Goal: Submit feedback/report problem

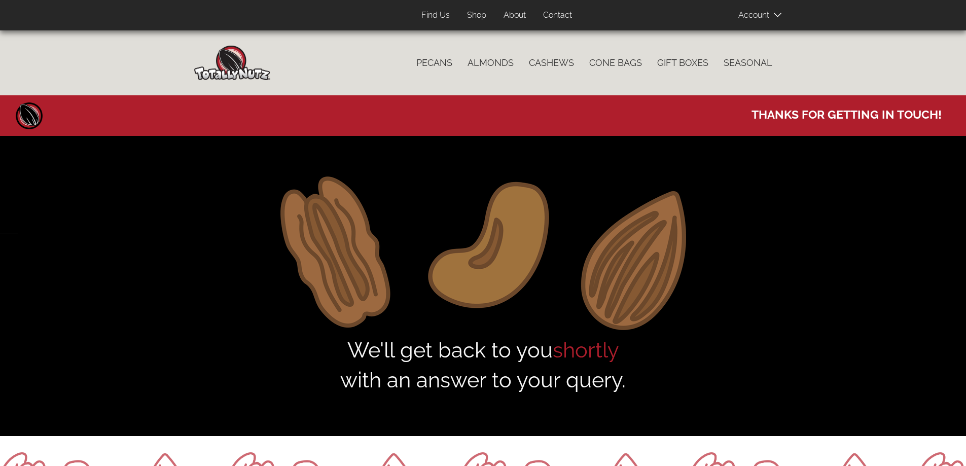
click at [640, 116] on h1 "Thanks for getting in touch!" at bounding box center [483, 113] width 950 height 19
click at [563, 12] on link "Contact" at bounding box center [557, 16] width 44 height 20
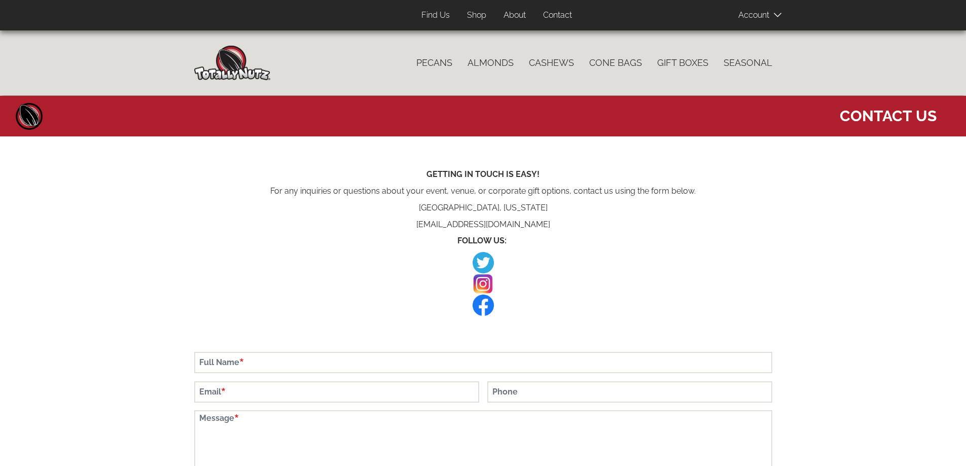
click at [502, 12] on link "About" at bounding box center [515, 16] width 38 height 20
